Goal: Transaction & Acquisition: Purchase product/service

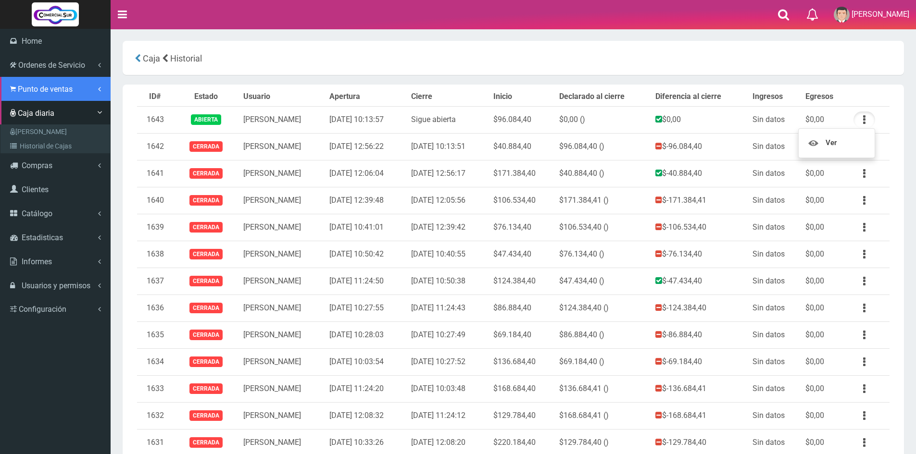
click at [37, 95] on link "Punto de ventas" at bounding box center [55, 89] width 111 height 24
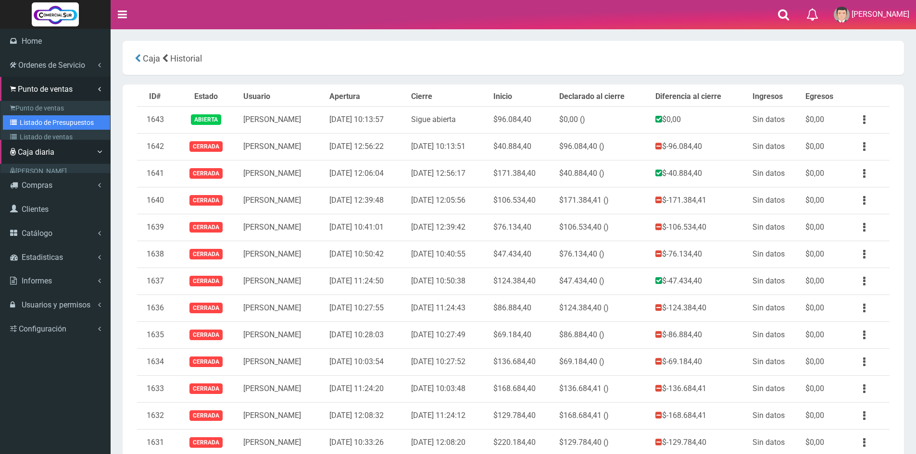
click at [45, 117] on link "Listado de Presupuestos" at bounding box center [56, 122] width 107 height 14
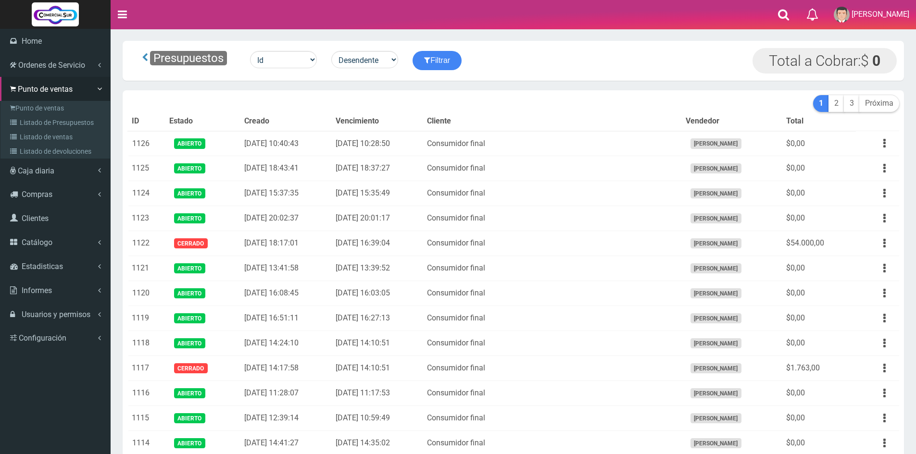
click at [50, 112] on link "Punto de ventas" at bounding box center [56, 108] width 107 height 14
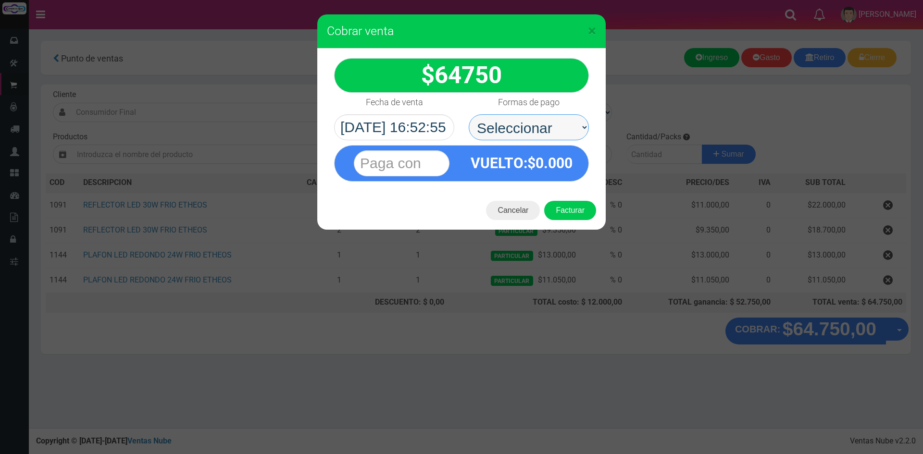
click at [548, 123] on select "Seleccionar Efectivo Tarjeta de Crédito Depósito Débito" at bounding box center [529, 127] width 120 height 26
select select "Efectivo"
click at [469, 114] on select "Seleccionar Efectivo Tarjeta de Crédito Depósito Débito" at bounding box center [529, 127] width 120 height 26
click at [389, 144] on div "VUELTO :$ 0.000" at bounding box center [461, 160] width 269 height 41
drag, startPoint x: 398, startPoint y: 156, endPoint x: 403, endPoint y: 156, distance: 5.3
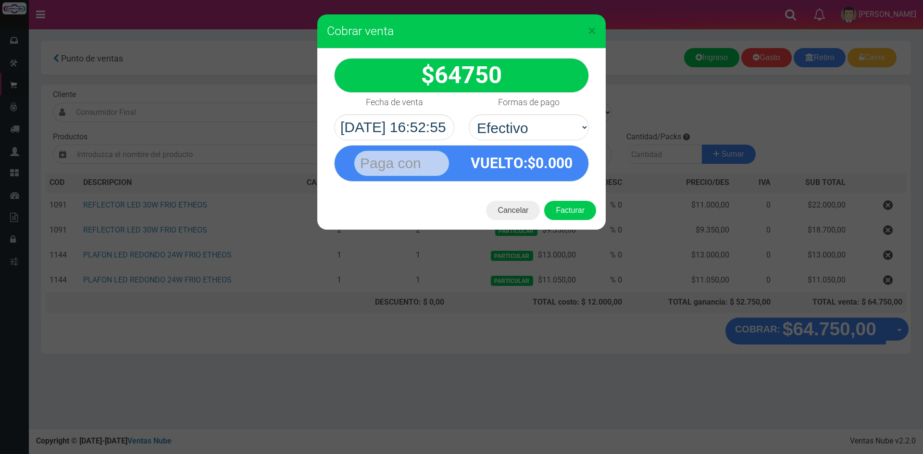
click at [398, 156] on input "text" at bounding box center [402, 163] width 96 height 26
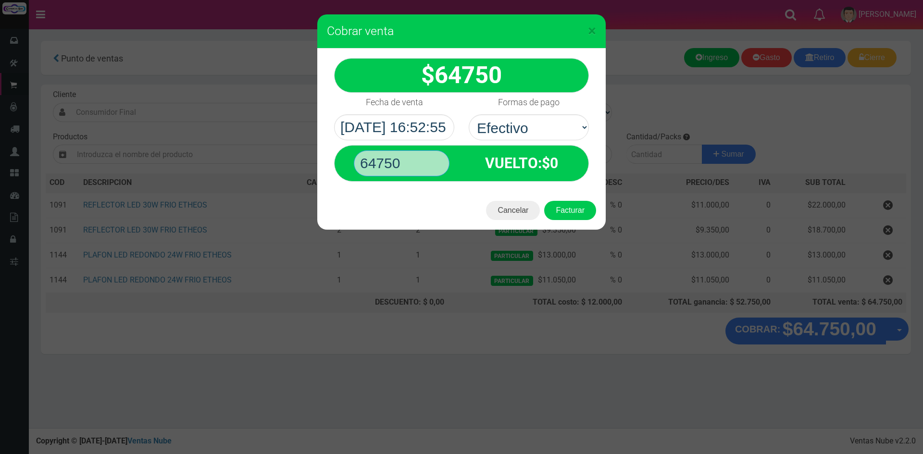
type input "64750"
click at [544, 201] on button "Facturar" at bounding box center [570, 210] width 52 height 19
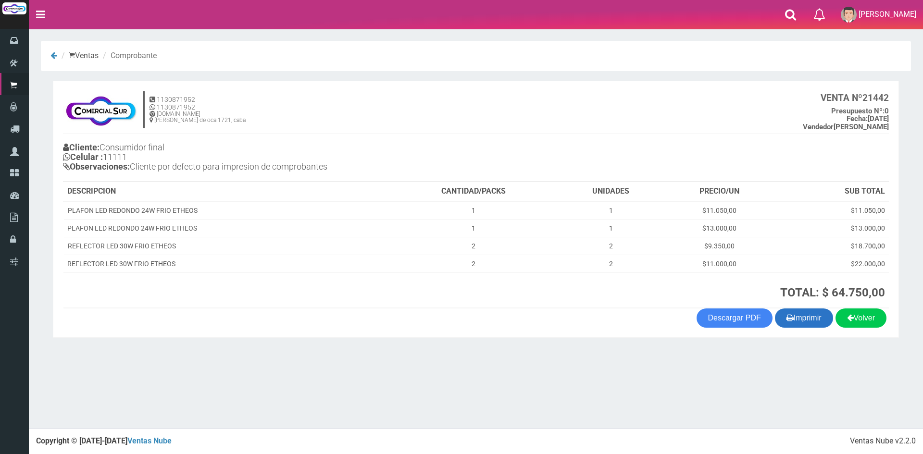
click at [802, 320] on button "Imprimir" at bounding box center [804, 318] width 58 height 19
